Goal: Transaction & Acquisition: Download file/media

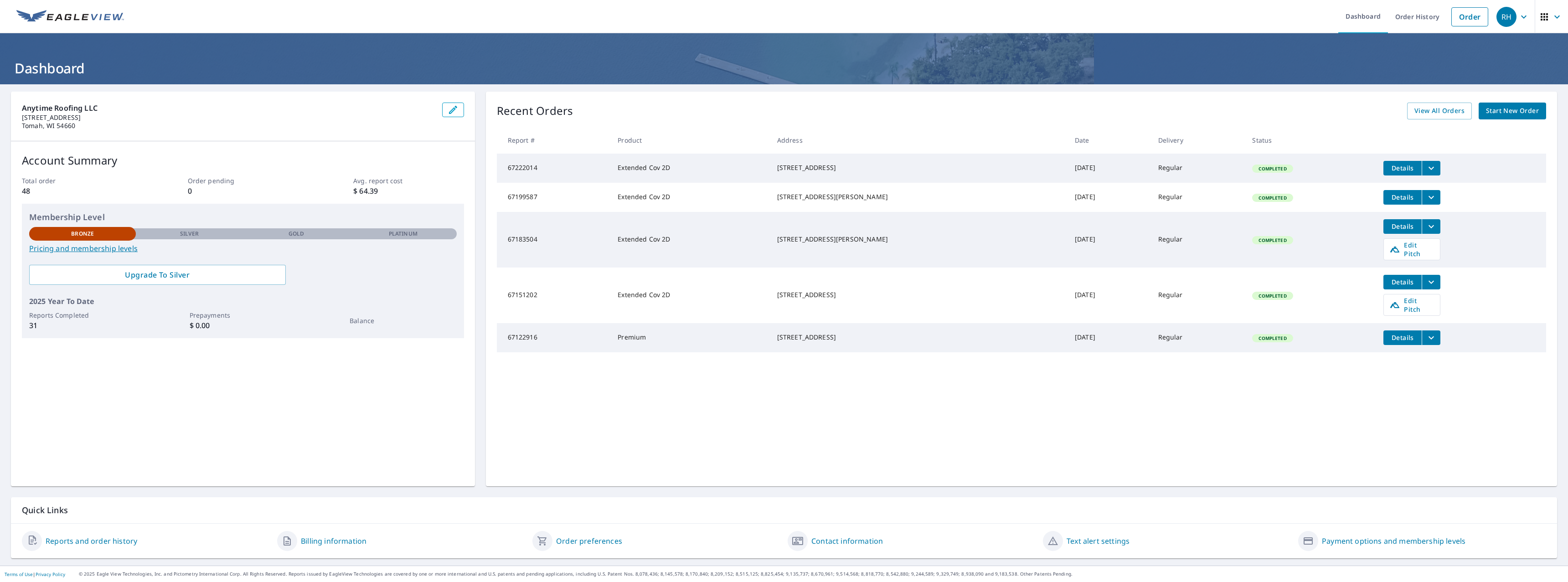
click at [1421, 18] on link "Order History" at bounding box center [1417, 16] width 59 height 33
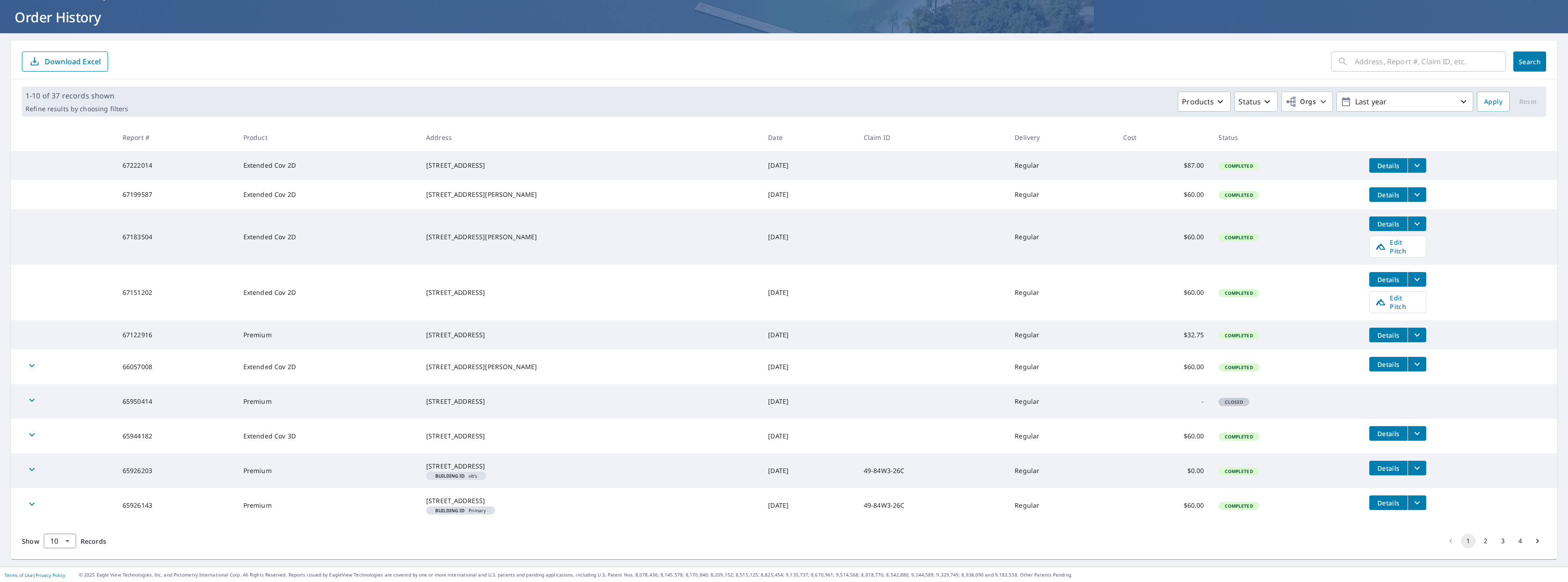
scroll to position [65, 0]
click at [1479, 542] on button "2" at bounding box center [1485, 540] width 14 height 14
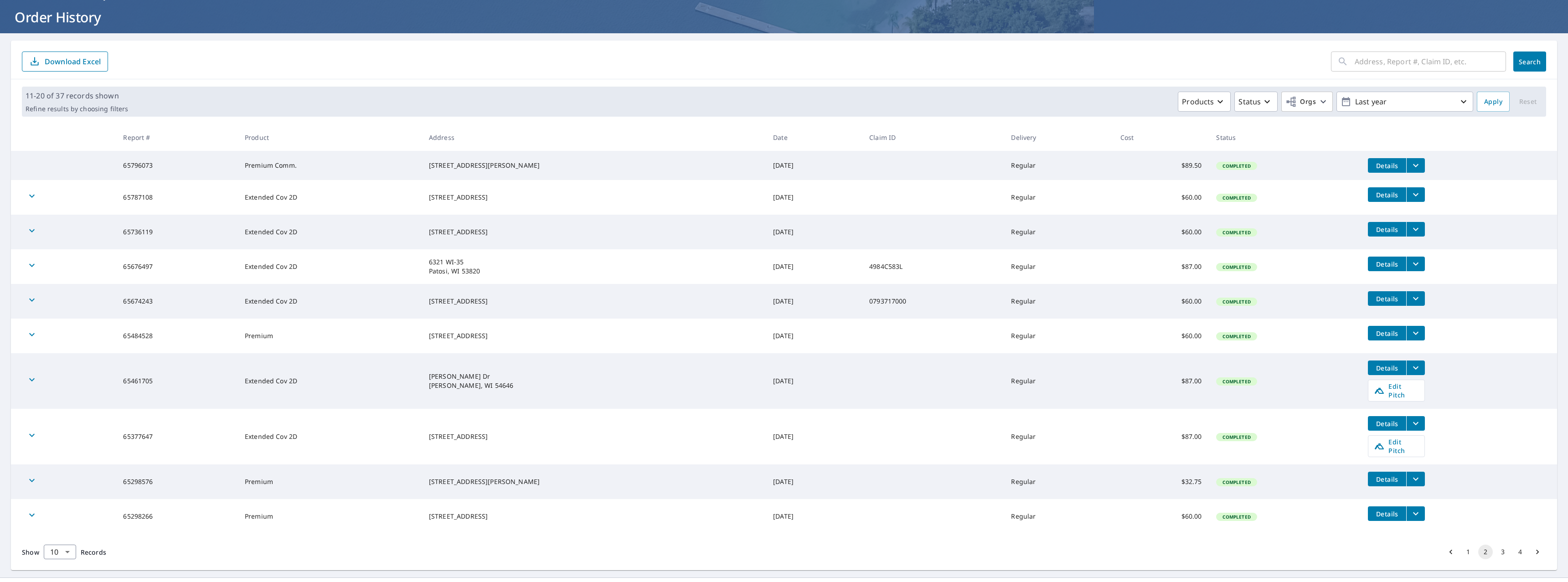
scroll to position [54, 0]
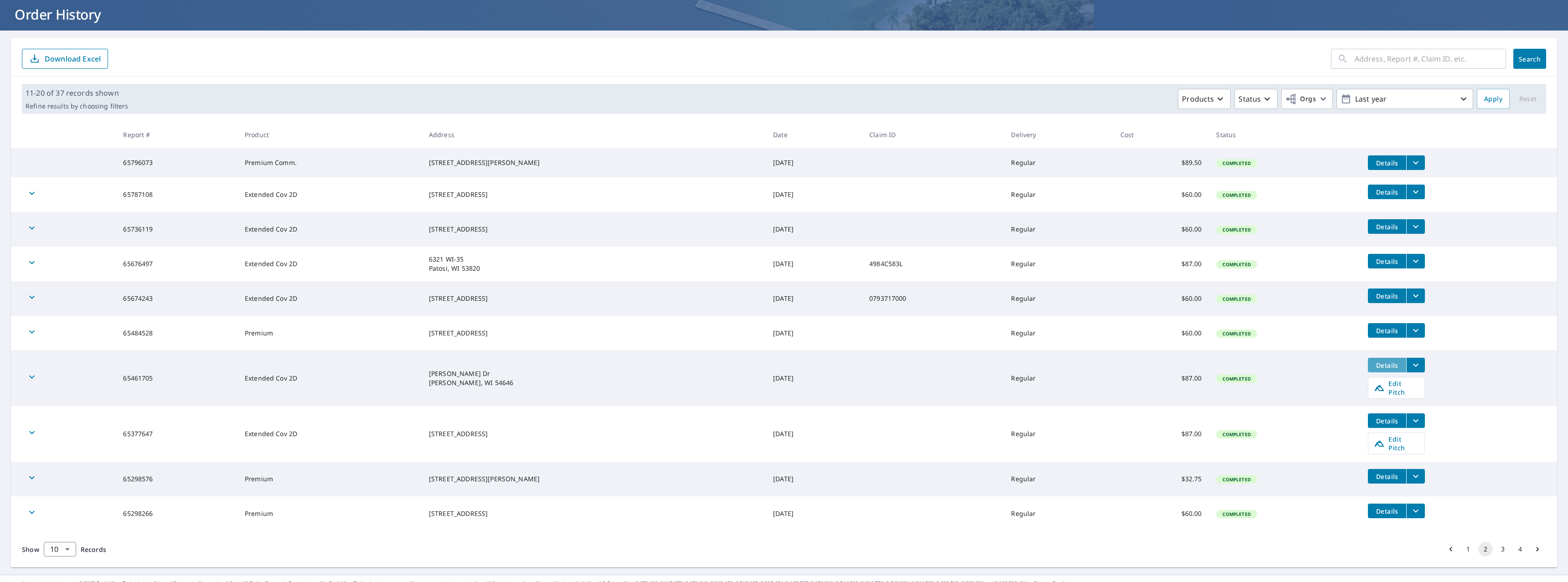
click at [1378, 370] on span "Details" at bounding box center [1387, 365] width 27 height 8
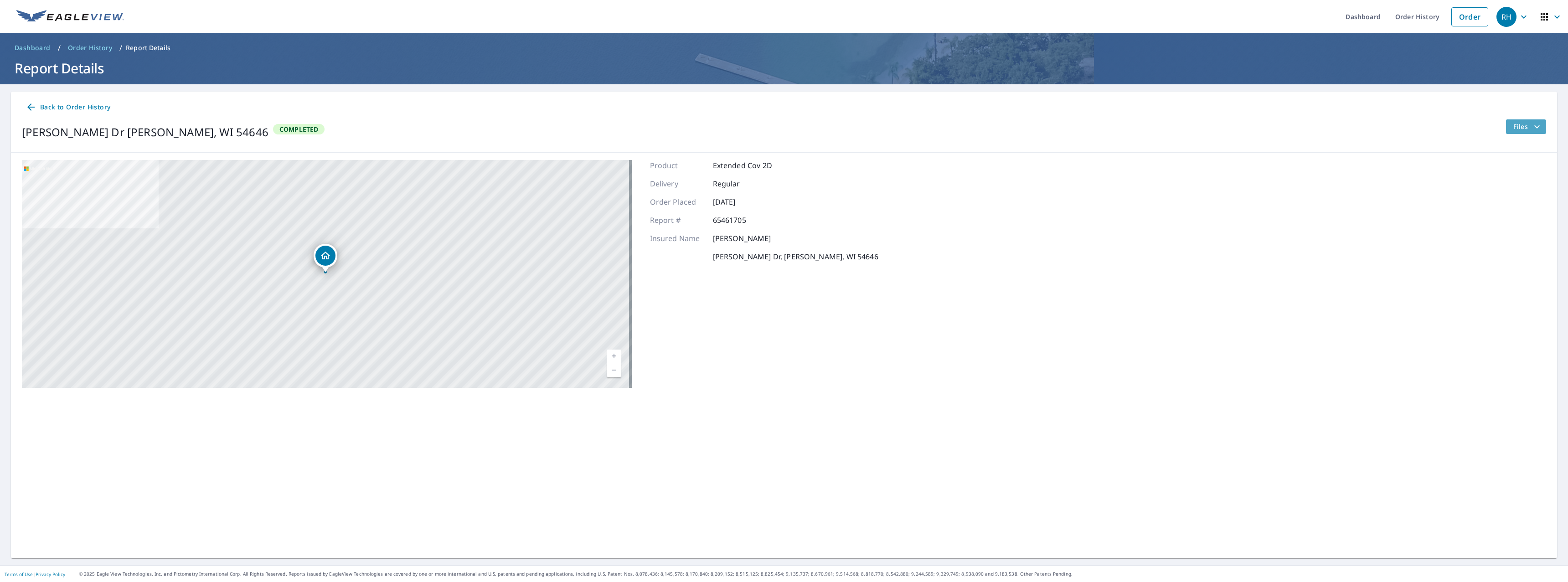
click at [1532, 128] on icon "filesDropdownBtn-65461705" at bounding box center [1537, 126] width 11 height 11
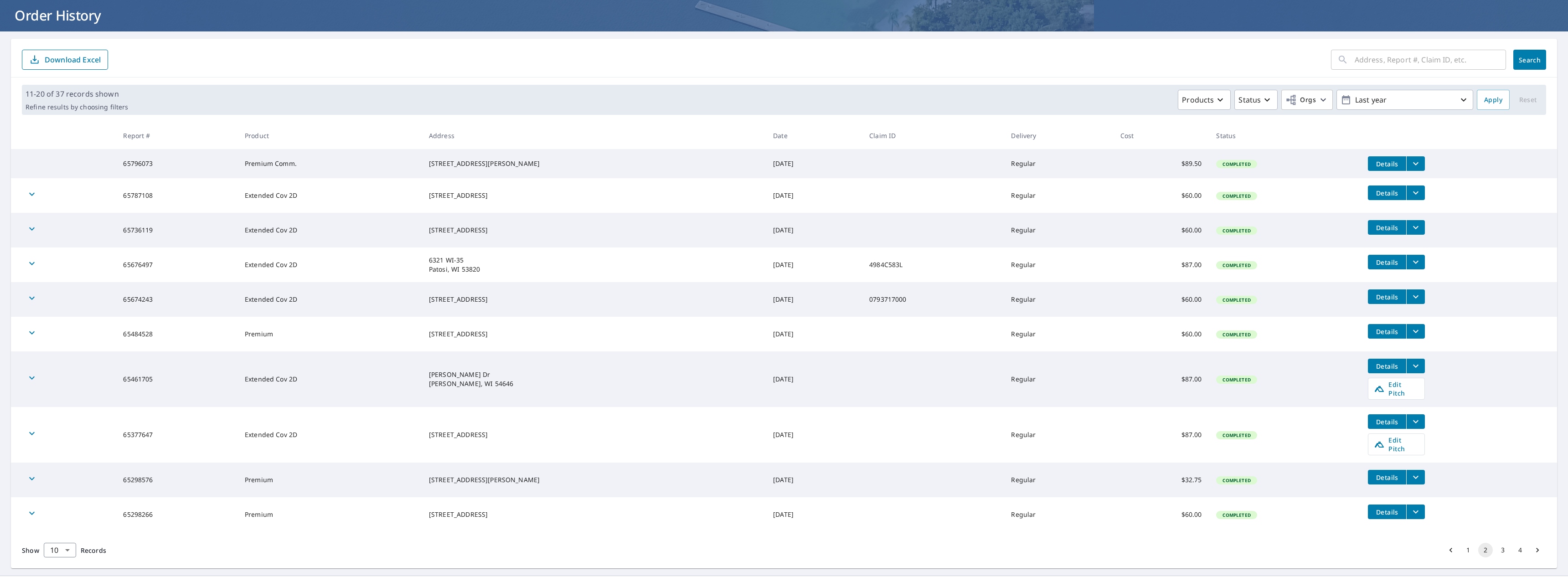
scroll to position [54, 0]
click at [1410, 369] on icon "filesDropdownBtn-65461705" at bounding box center [1416, 365] width 11 height 11
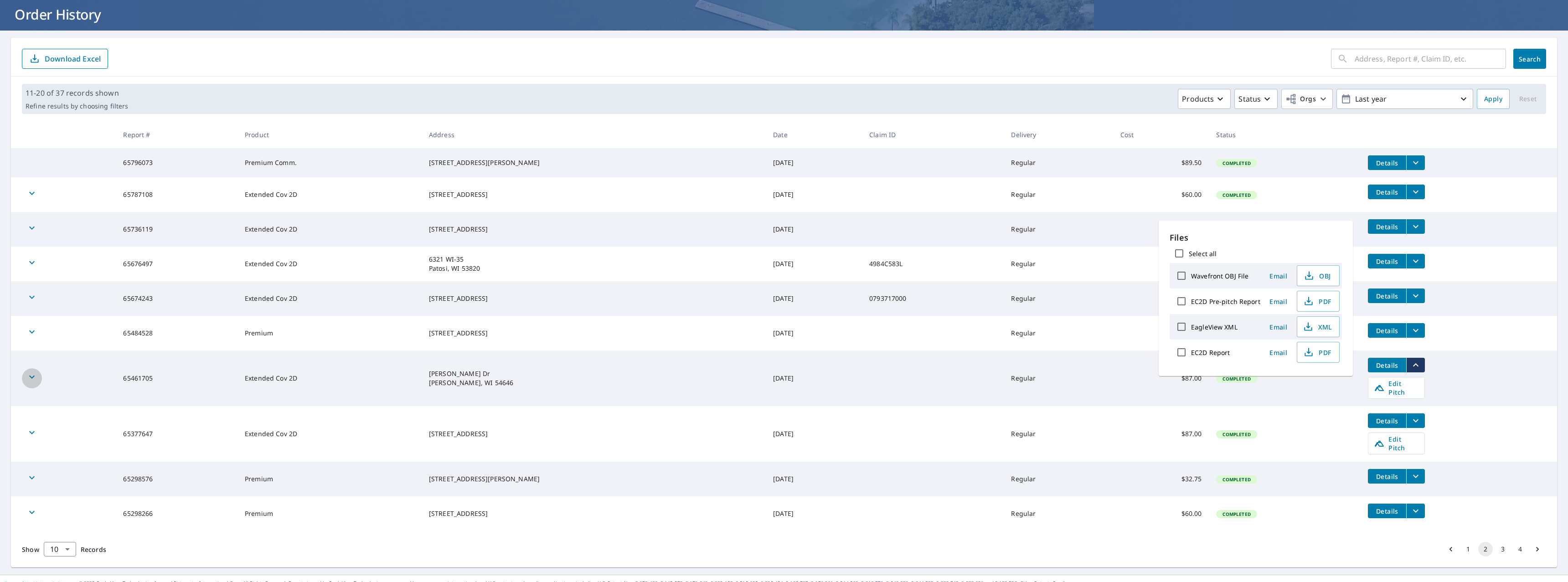
click at [31, 376] on icon "button" at bounding box center [32, 377] width 11 height 11
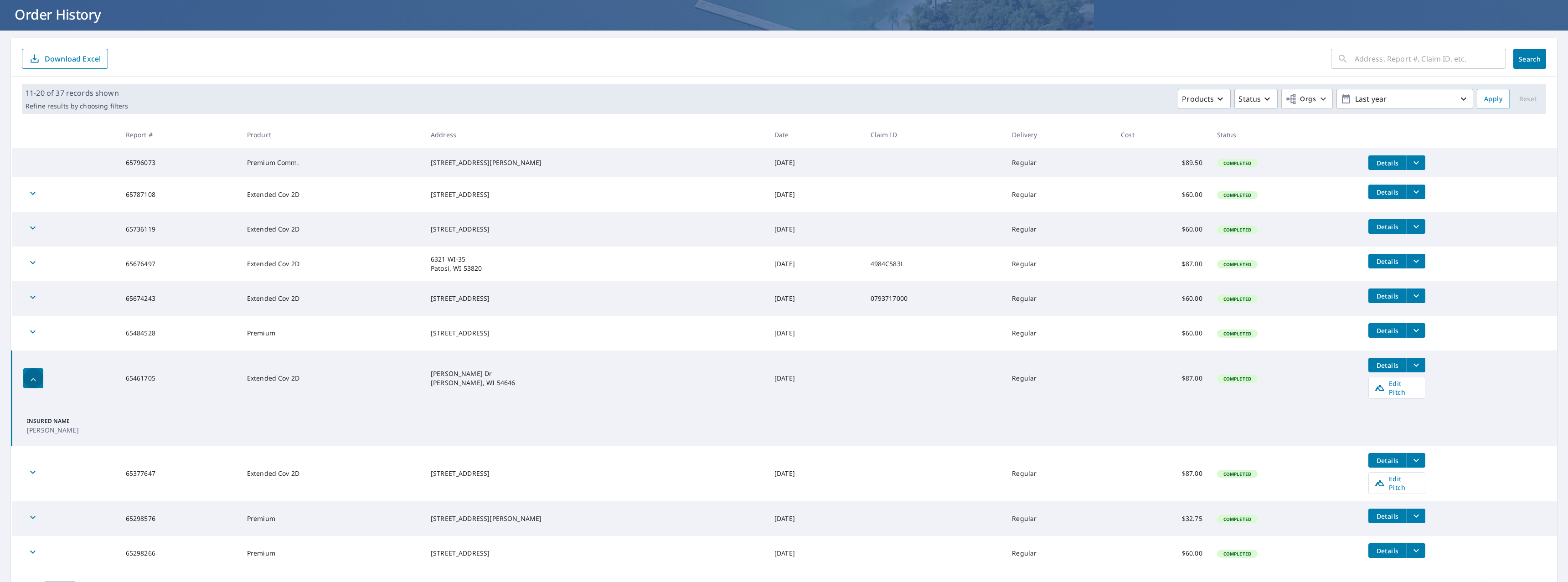
click at [30, 376] on icon "button" at bounding box center [33, 379] width 11 height 11
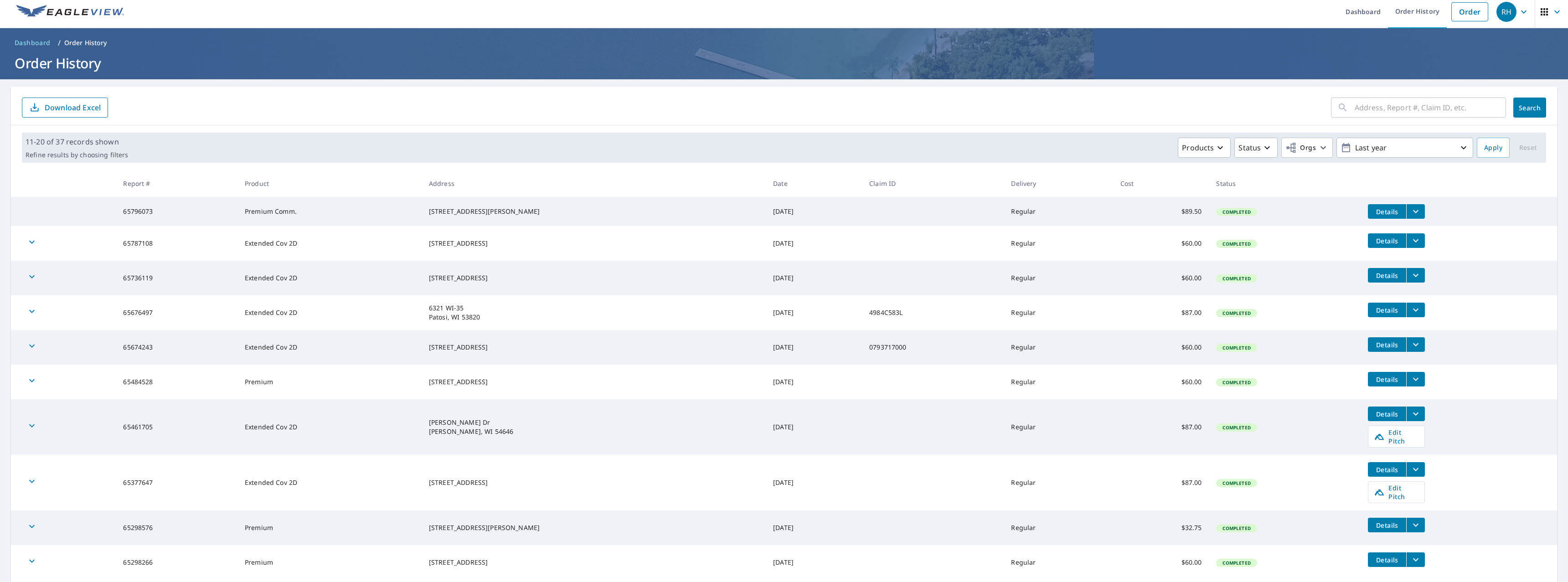
scroll to position [0, 0]
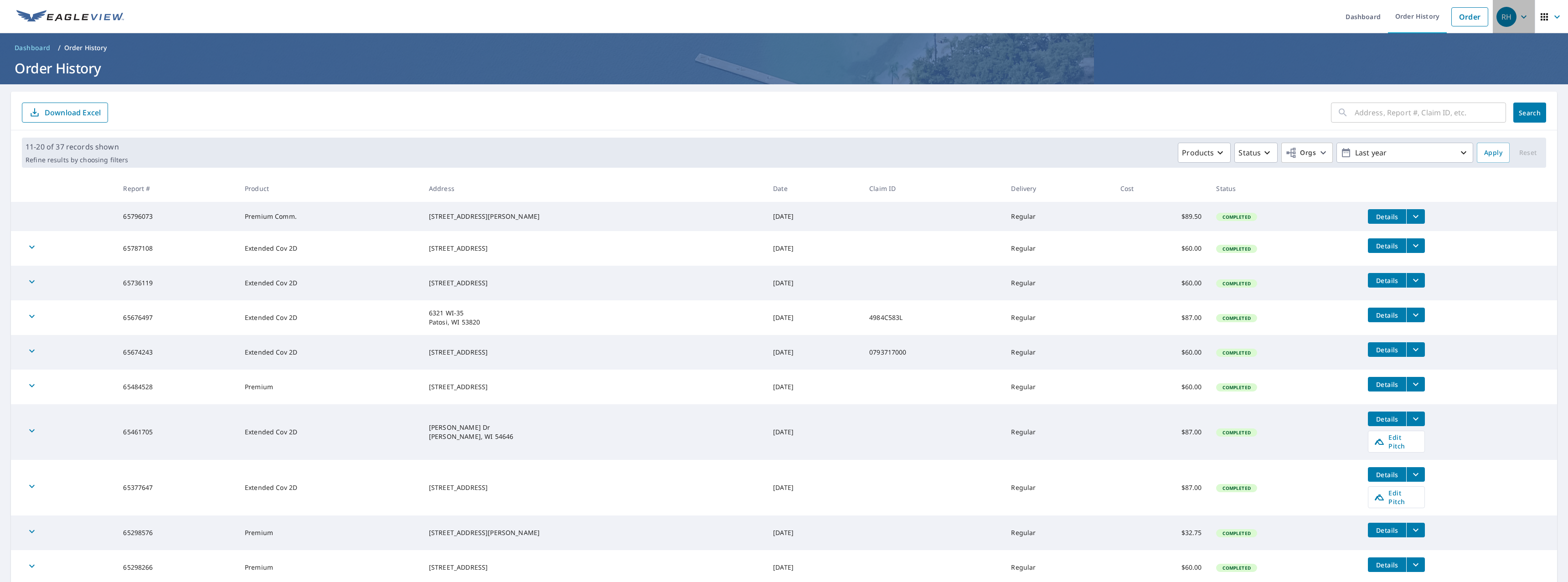
click at [1518, 16] on icon "button" at bounding box center [1523, 16] width 11 height 11
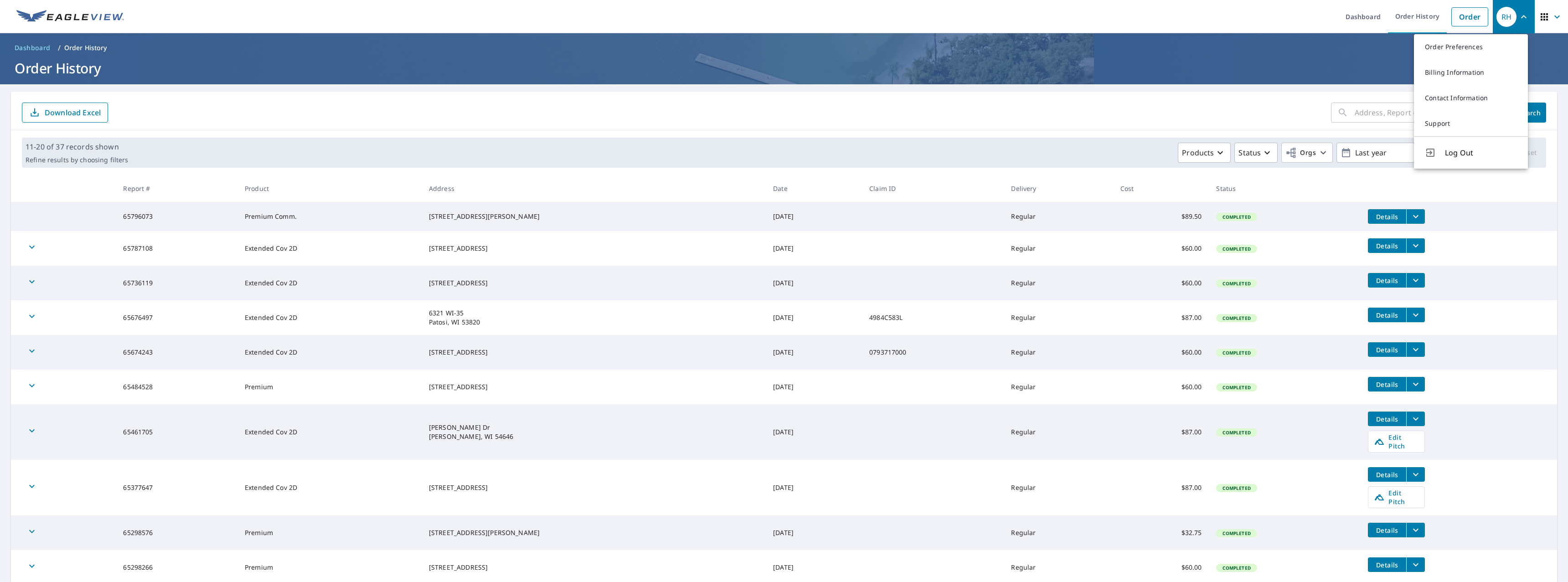
click at [1449, 69] on link "Billing Information" at bounding box center [1470, 72] width 114 height 25
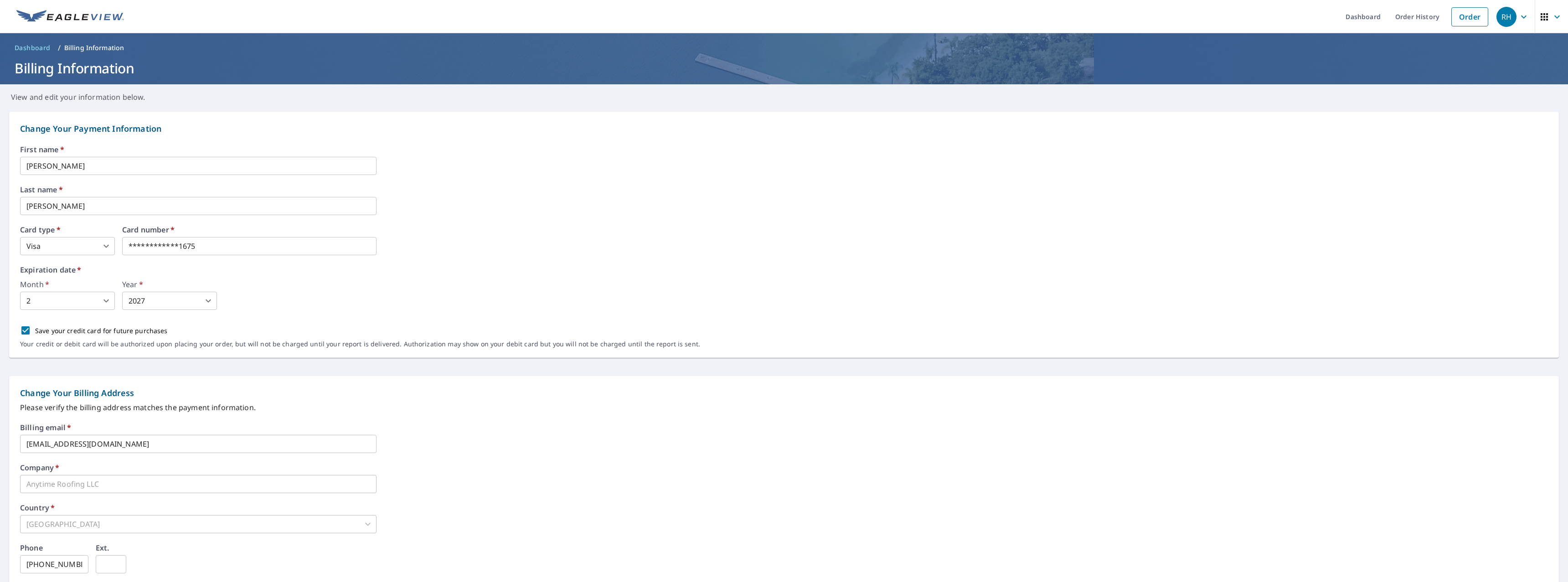
click at [1521, 16] on icon "button" at bounding box center [1524, 16] width 5 height 3
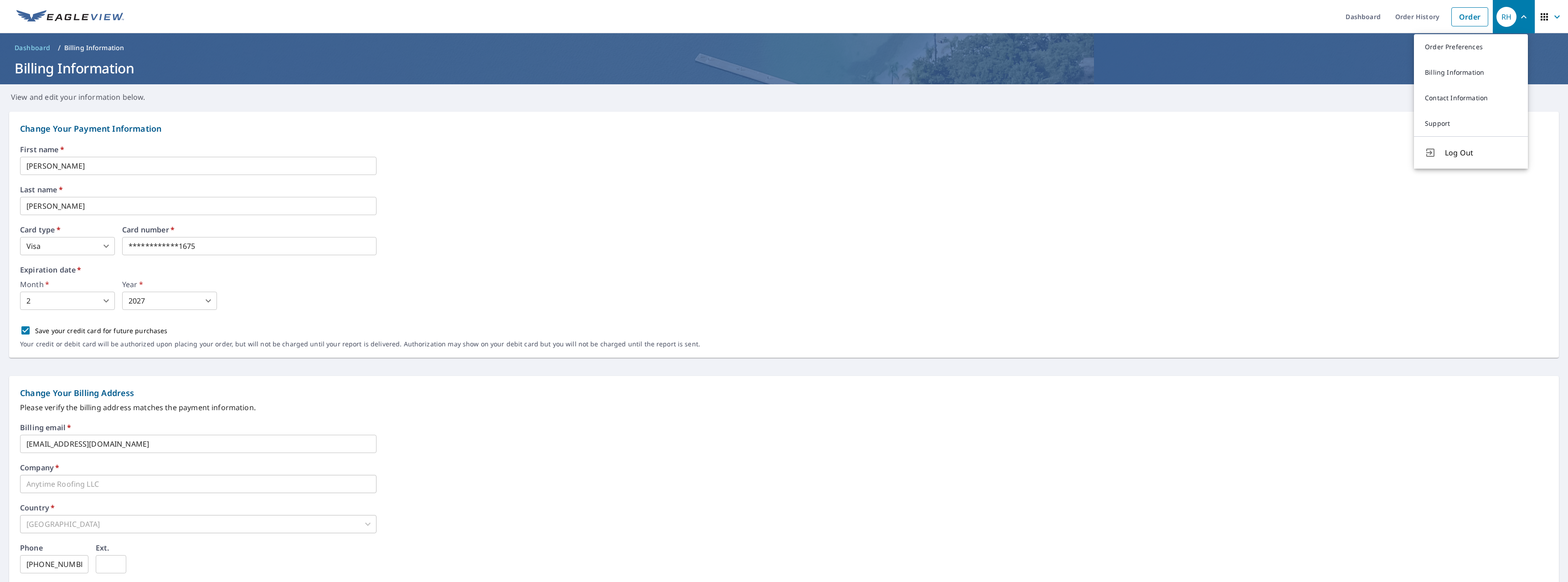
click at [1240, 62] on h1 "Billing Information" at bounding box center [784, 68] width 1546 height 19
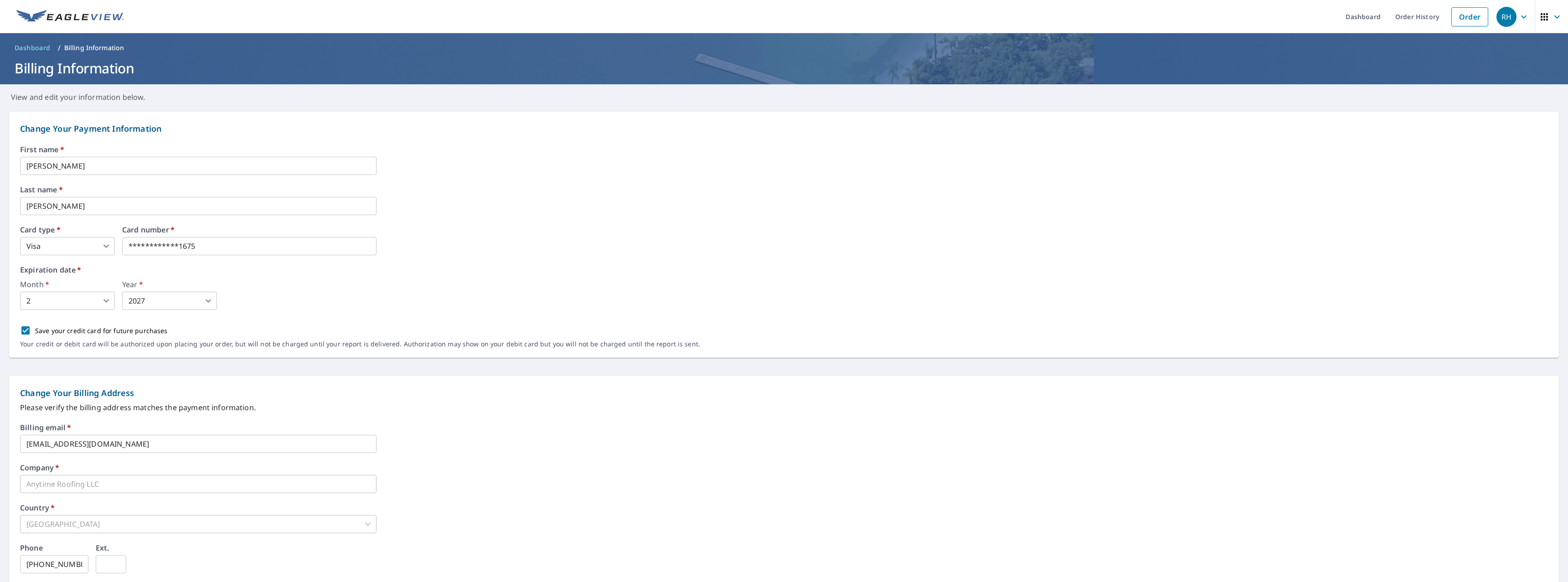
click at [1554, 16] on icon "button" at bounding box center [1557, 16] width 5 height 3
click at [1551, 19] on icon "button" at bounding box center [1556, 16] width 11 height 11
click at [1541, 17] on icon "button" at bounding box center [1544, 16] width 7 height 7
click at [1406, 16] on link "Order History" at bounding box center [1417, 16] width 59 height 33
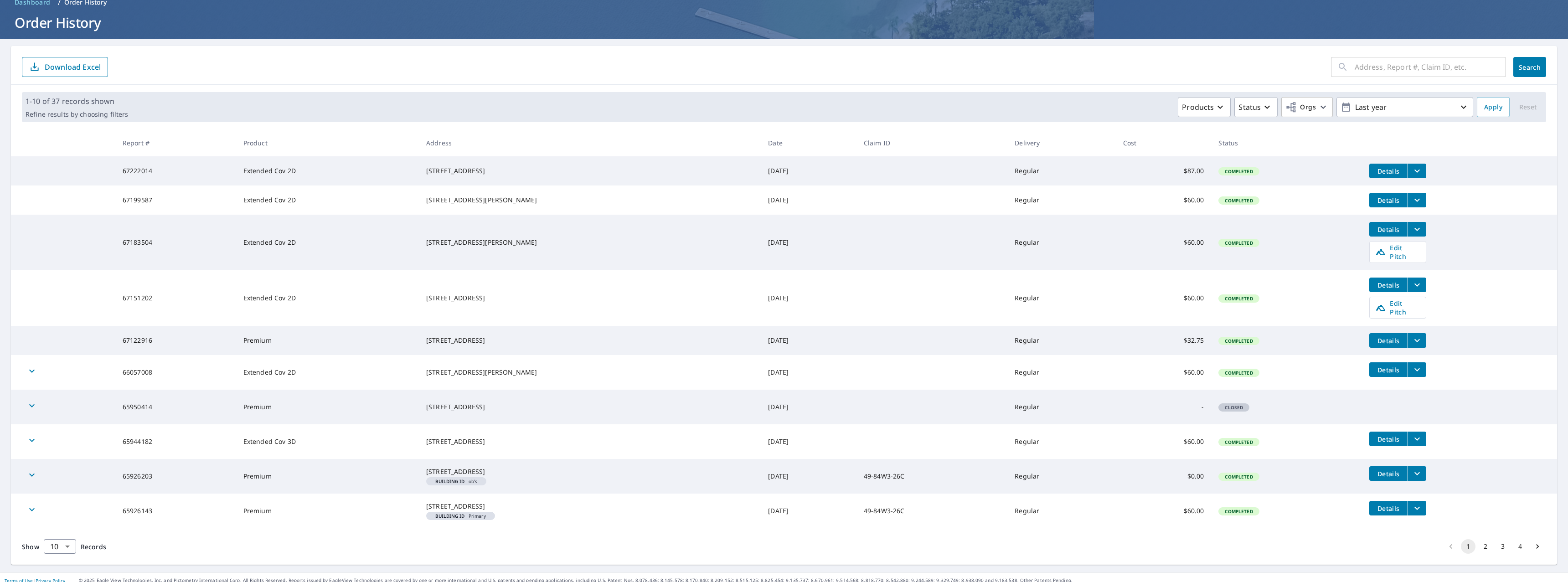
scroll to position [65, 0]
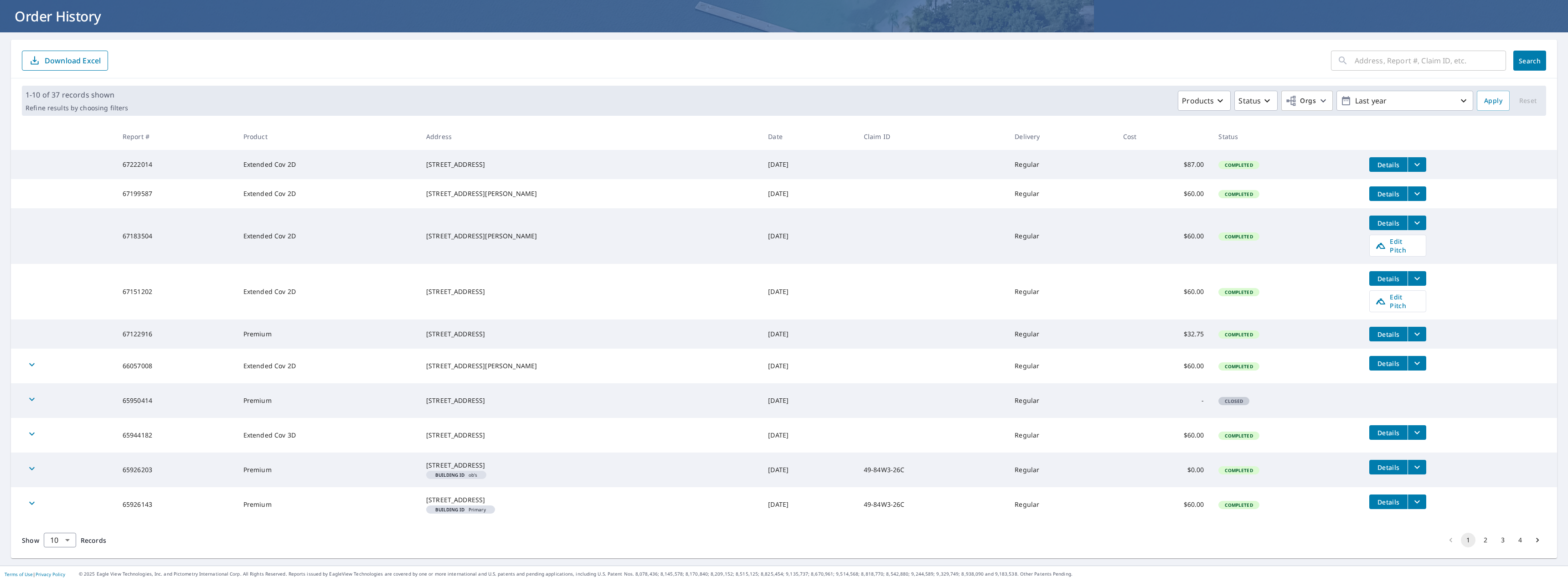
click at [1481, 542] on button "2" at bounding box center [1485, 540] width 14 height 14
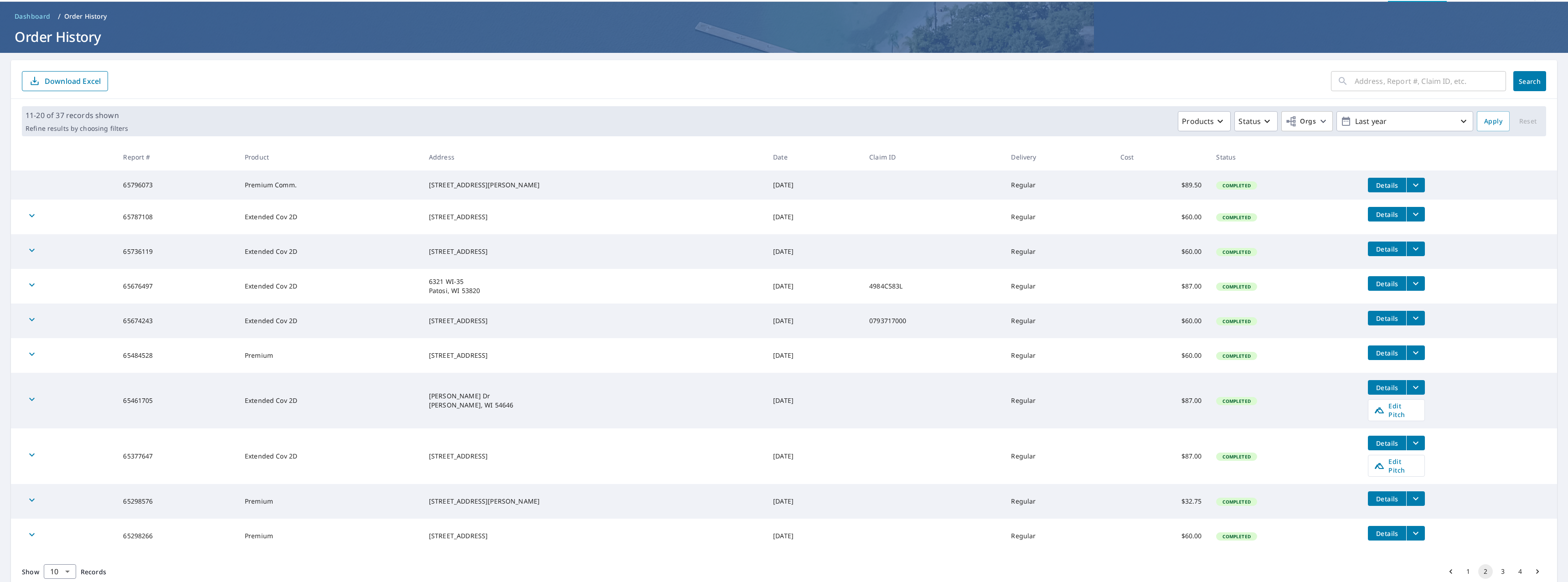
scroll to position [54, 0]
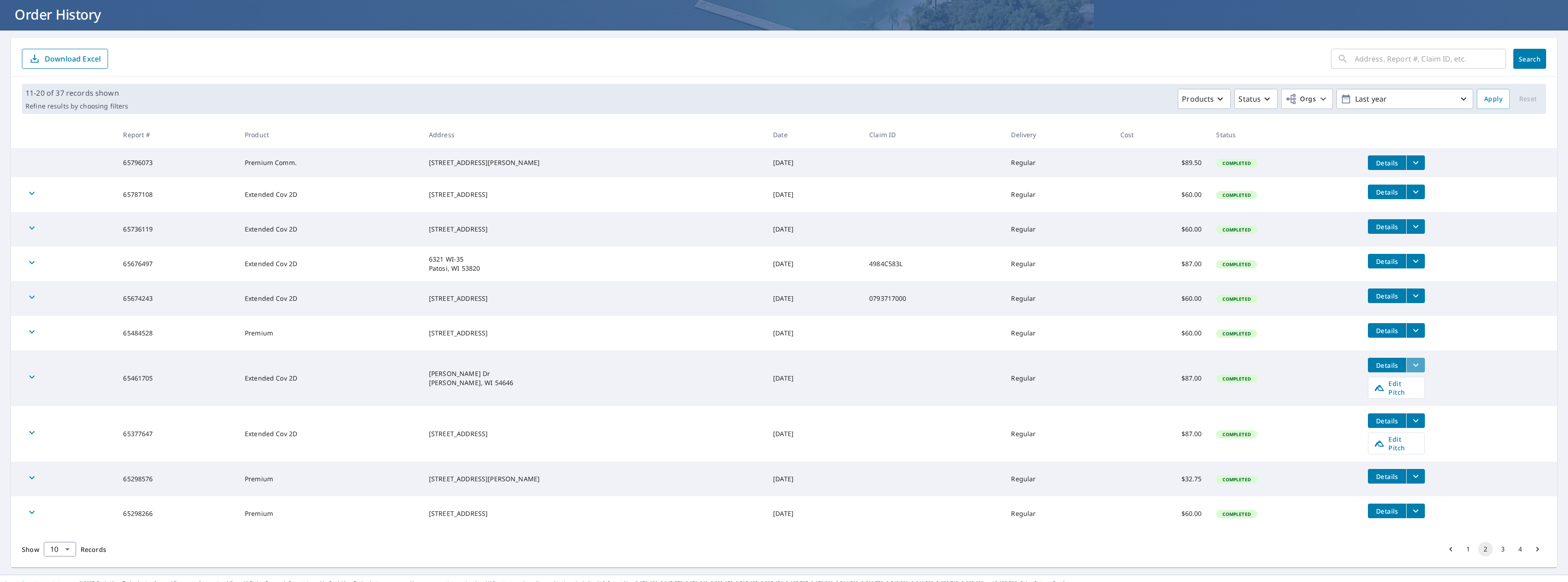
click at [1410, 370] on icon "filesDropdownBtn-65461705" at bounding box center [1416, 365] width 11 height 11
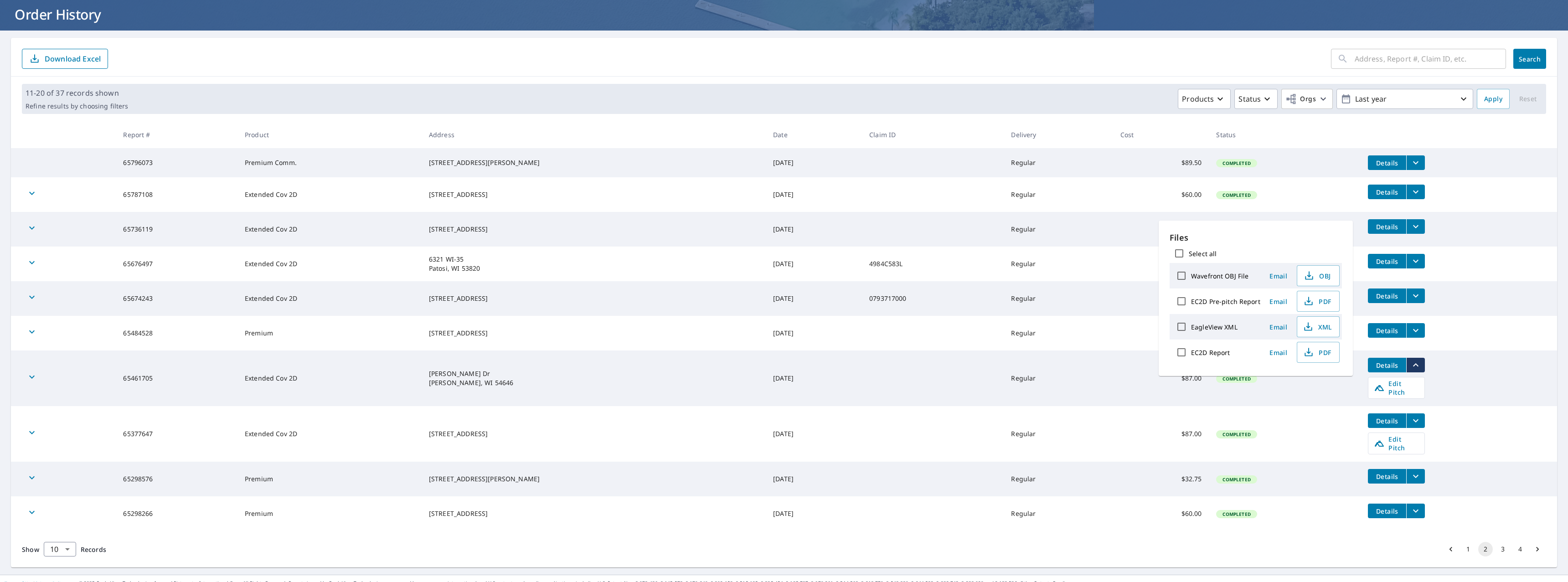
click at [1313, 354] on span "PDF" at bounding box center [1317, 352] width 29 height 11
click at [1319, 301] on span "PDF" at bounding box center [1317, 301] width 29 height 11
click at [1287, 236] on p "Files" at bounding box center [1255, 237] width 172 height 12
click at [1491, 289] on td "Details" at bounding box center [1458, 295] width 196 height 29
